Goal: Transaction & Acquisition: Obtain resource

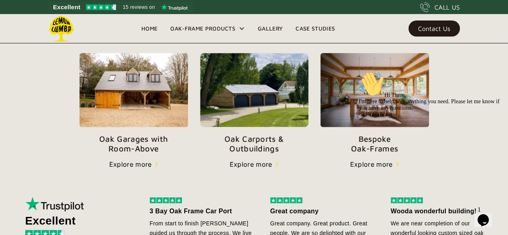
scroll to position [281, 0]
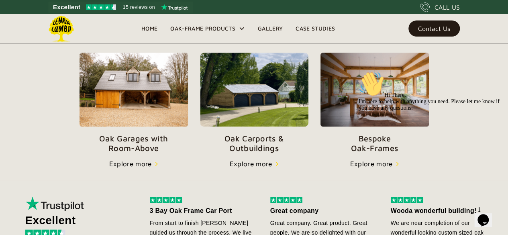
click at [236, 108] on img at bounding box center [254, 90] width 109 height 74
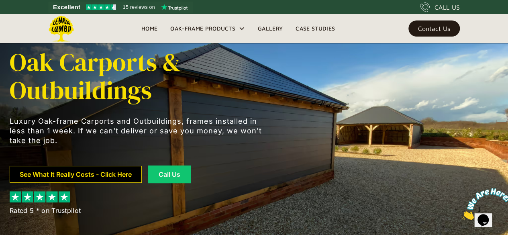
click at [107, 167] on link "See What It Really Costs - Click Here" at bounding box center [76, 174] width 132 height 17
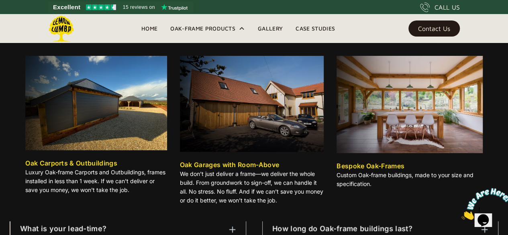
scroll to position [366, 0]
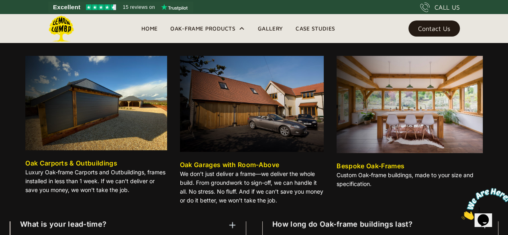
click at [115, 131] on img at bounding box center [95, 103] width 141 height 94
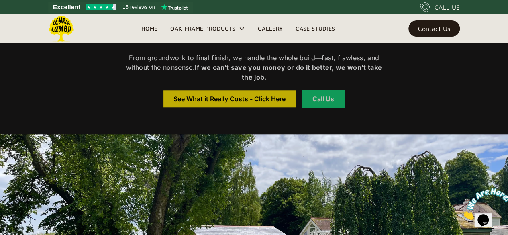
scroll to position [364, 0]
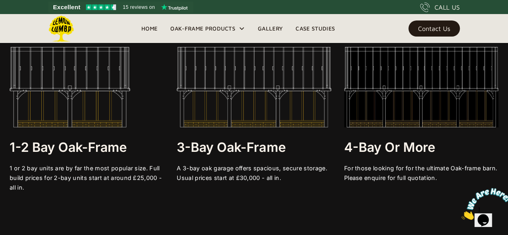
click at [97, 101] on img at bounding box center [70, 87] width 121 height 80
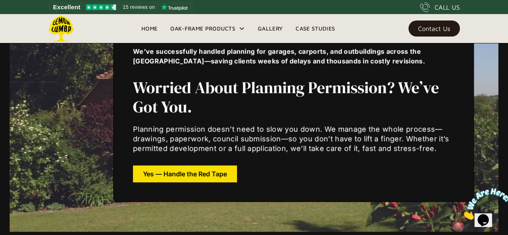
scroll to position [2814, 0]
